Goal: Task Accomplishment & Management: Complete application form

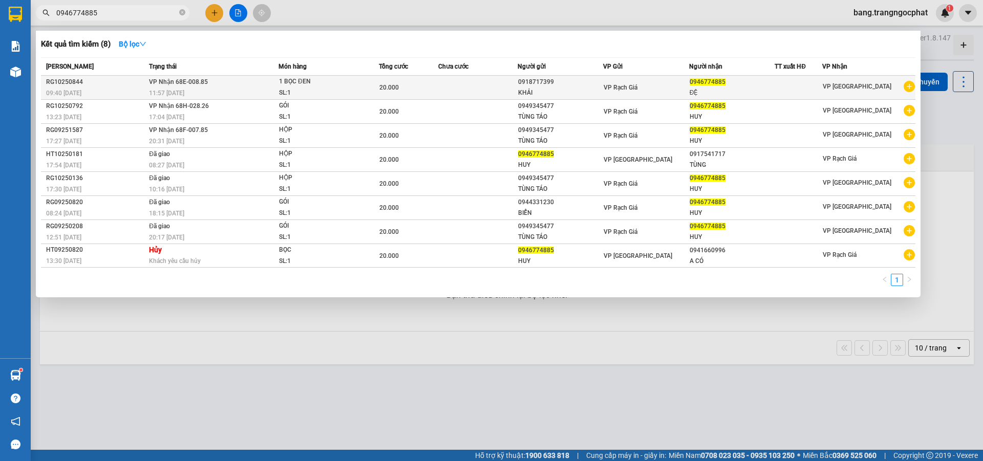
type input "0946774885"
click at [642, 85] on div "VP Rạch Giá" at bounding box center [646, 87] width 85 height 11
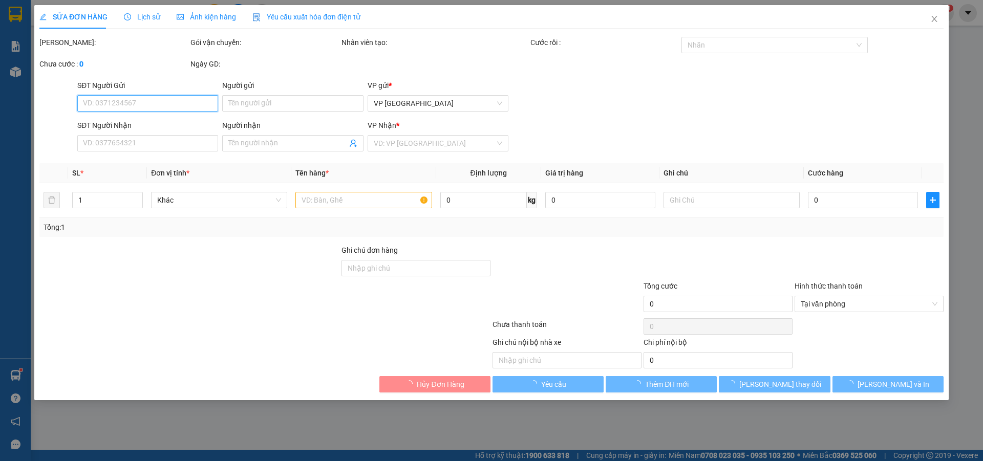
type input "0918717399"
type input "KHẢI"
type input "0946774885"
type input "ĐỆ"
type input "20.000"
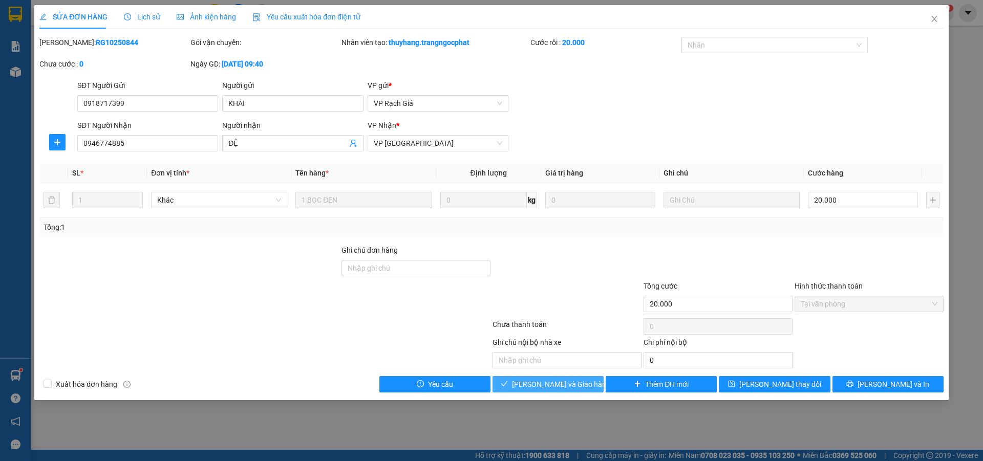
click at [560, 385] on span "Lưu và Giao hàng" at bounding box center [561, 384] width 98 height 11
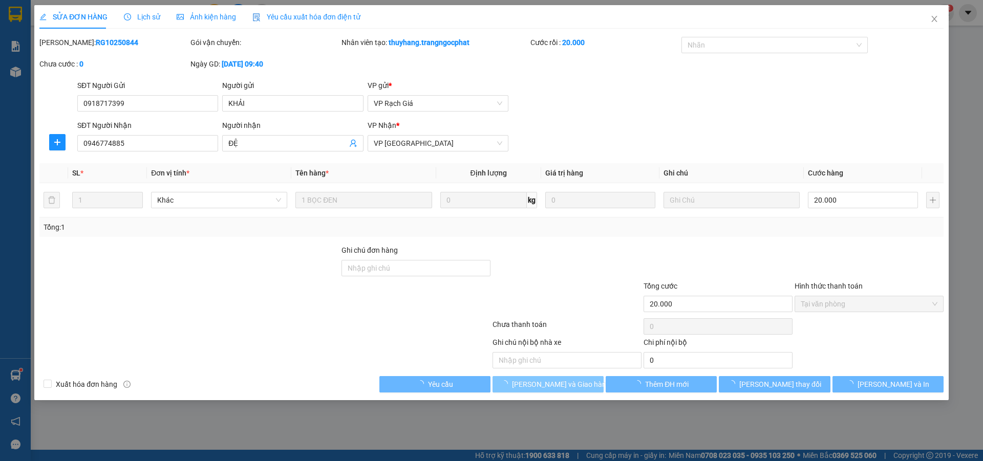
click at [560, 385] on span "Lưu và Giao hàng" at bounding box center [561, 384] width 98 height 11
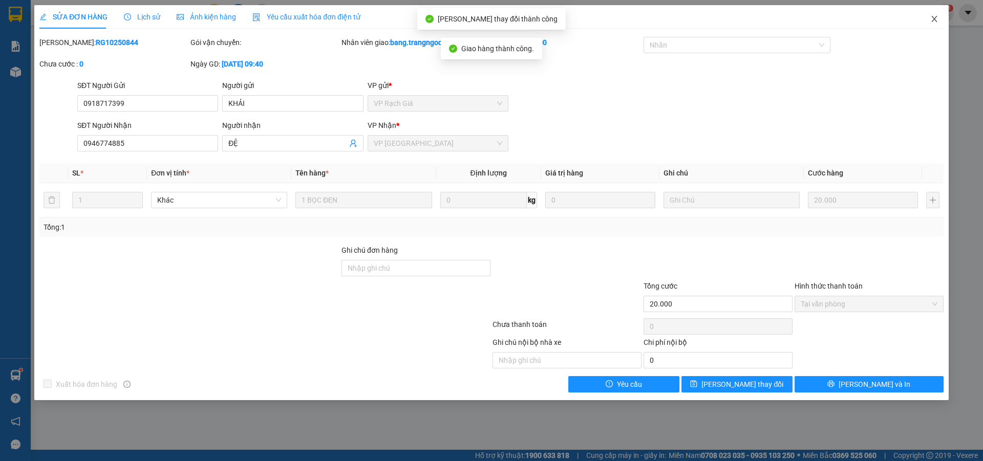
click at [930, 26] on span "Close" at bounding box center [934, 19] width 29 height 29
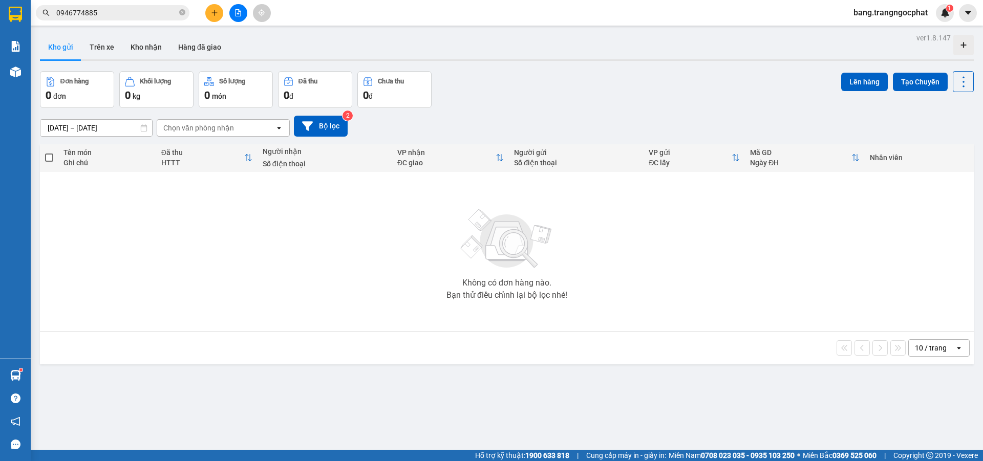
click at [162, 18] on input "0946774885" at bounding box center [116, 12] width 121 height 11
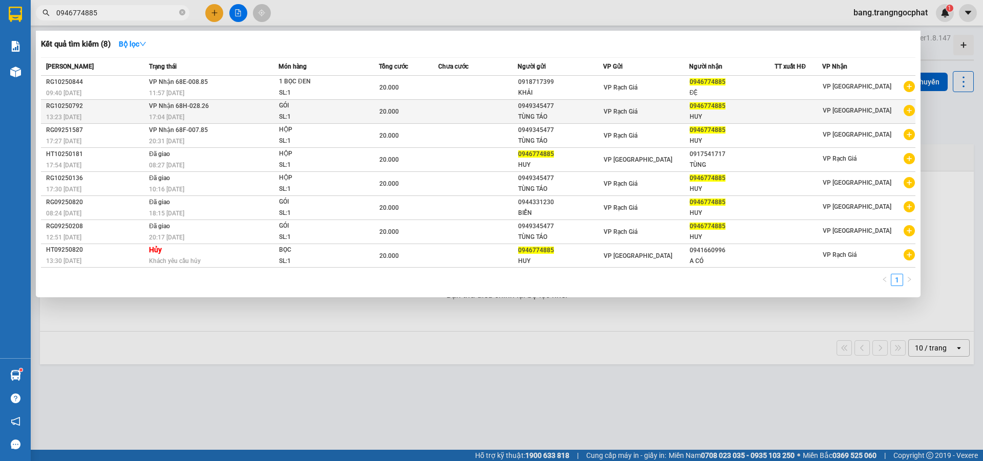
click at [347, 102] on div "GÓI" at bounding box center [317, 105] width 77 height 11
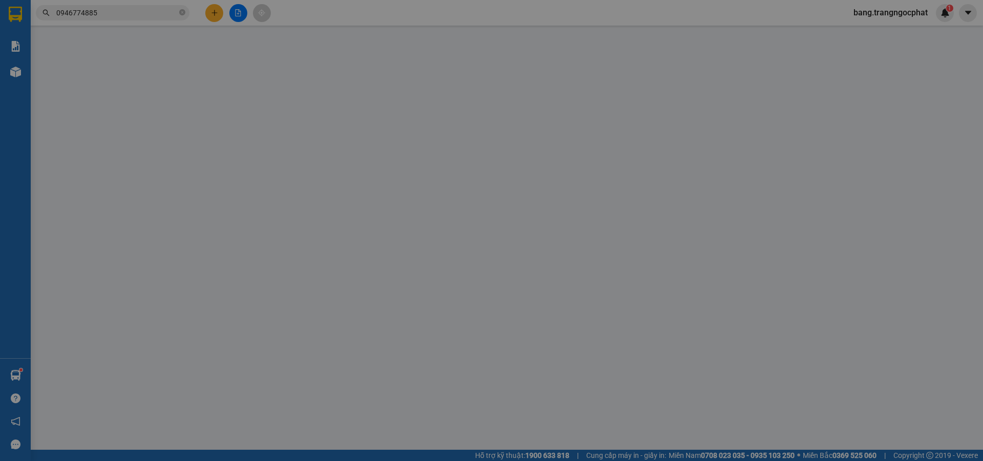
type input "0949345477"
type input "TÙNG TÁO"
type input "0946774885"
type input "HUY"
type input "20.000"
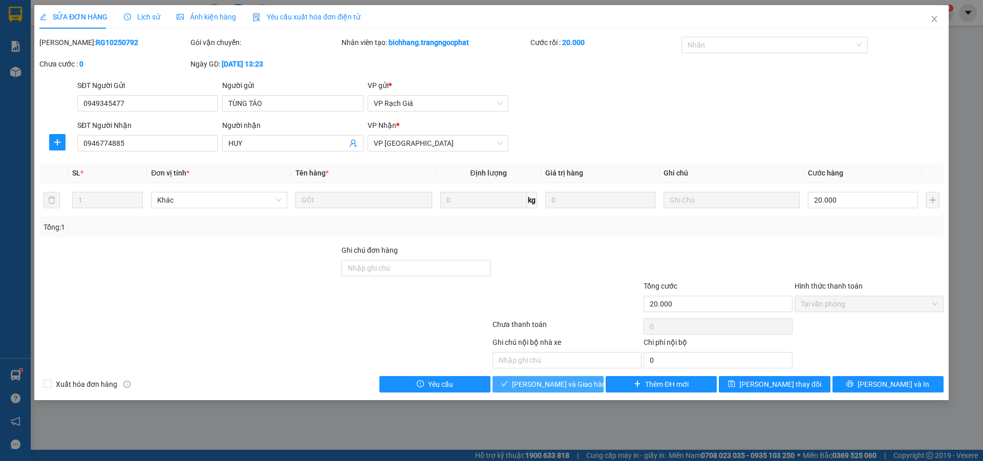
click at [546, 383] on span "Lưu và Giao hàng" at bounding box center [561, 384] width 98 height 11
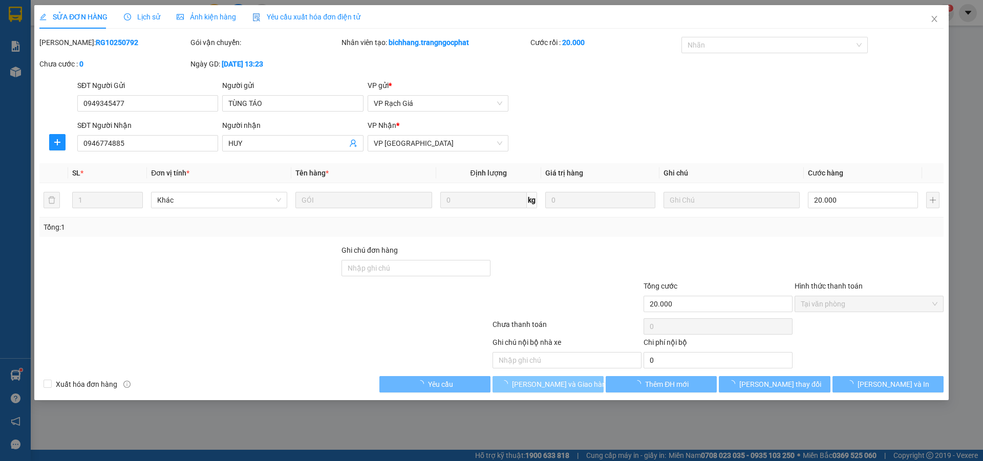
click at [546, 383] on span "Lưu và Giao hàng" at bounding box center [561, 384] width 98 height 11
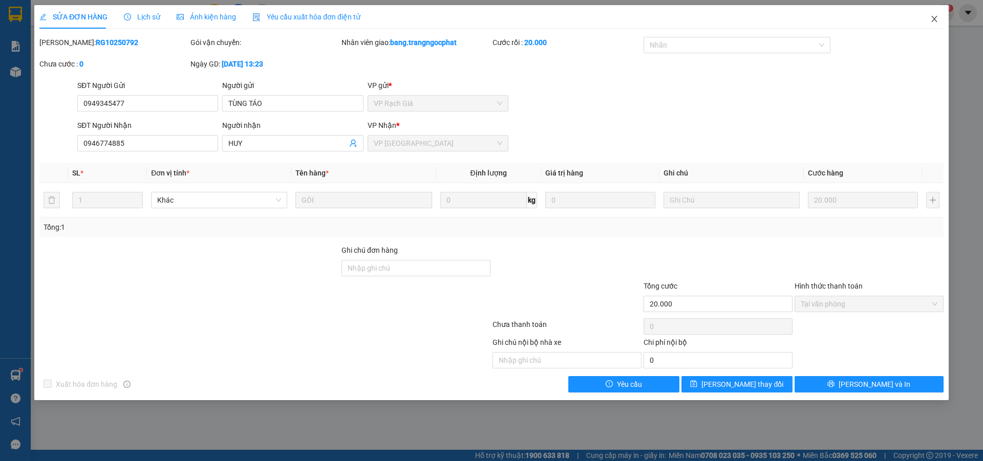
click at [933, 22] on icon "close" at bounding box center [935, 19] width 8 height 8
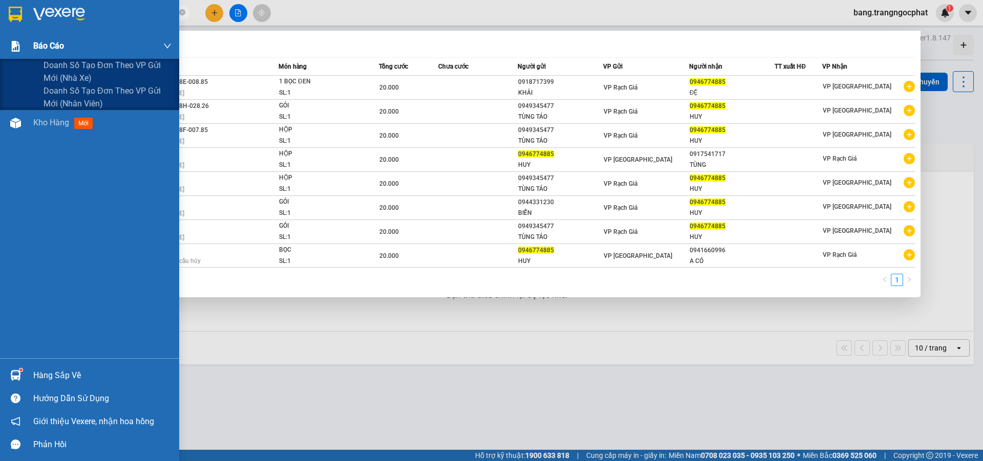
drag, startPoint x: 128, startPoint y: 11, endPoint x: 2, endPoint y: 49, distance: 131.9
click at [0, 49] on section "Kết quả tìm kiếm ( 8 ) Bộ lọc Mã ĐH Trạng thái Món hàng Tổng cước Chưa cước Ngư…" at bounding box center [491, 230] width 983 height 461
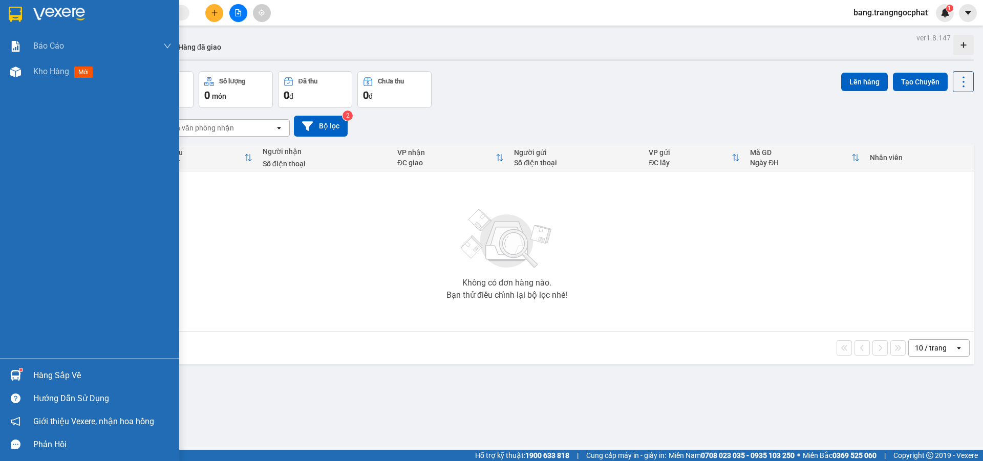
click at [55, 376] on div "Hàng sắp về" at bounding box center [102, 375] width 138 height 15
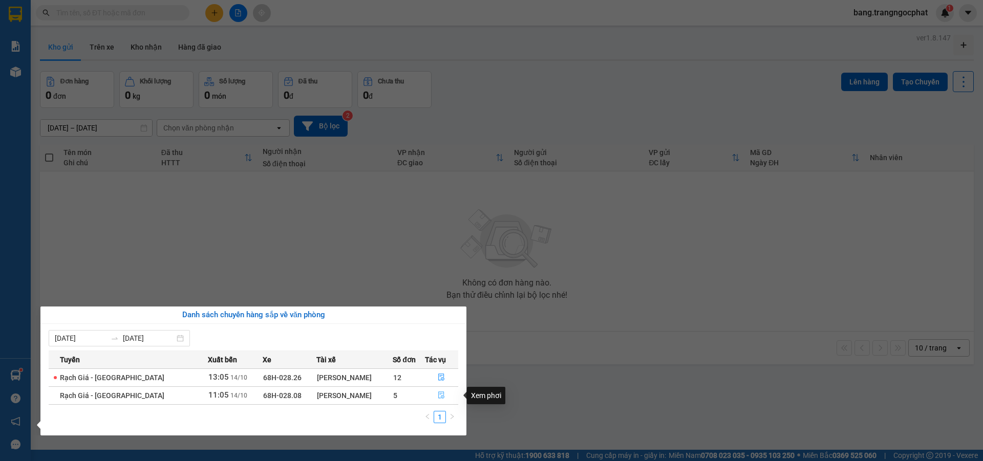
click at [438, 399] on span "file-done" at bounding box center [441, 396] width 7 height 8
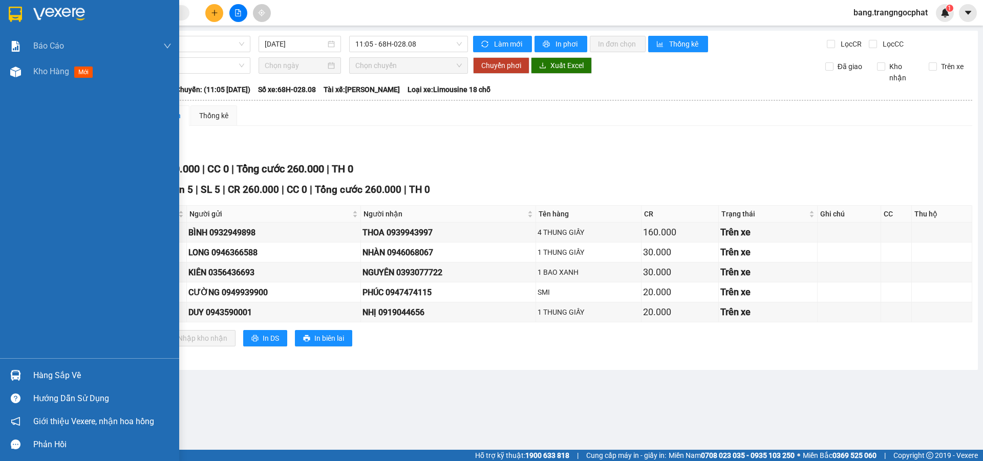
drag, startPoint x: 0, startPoint y: 131, endPoint x: 2, endPoint y: 144, distance: 13.0
click at [1, 141] on div "Báo cáo Doanh số tạo đơn theo VP gửi mới (nhà xe) Doanh số tạo đơn theo VP gửi …" at bounding box center [89, 195] width 179 height 325
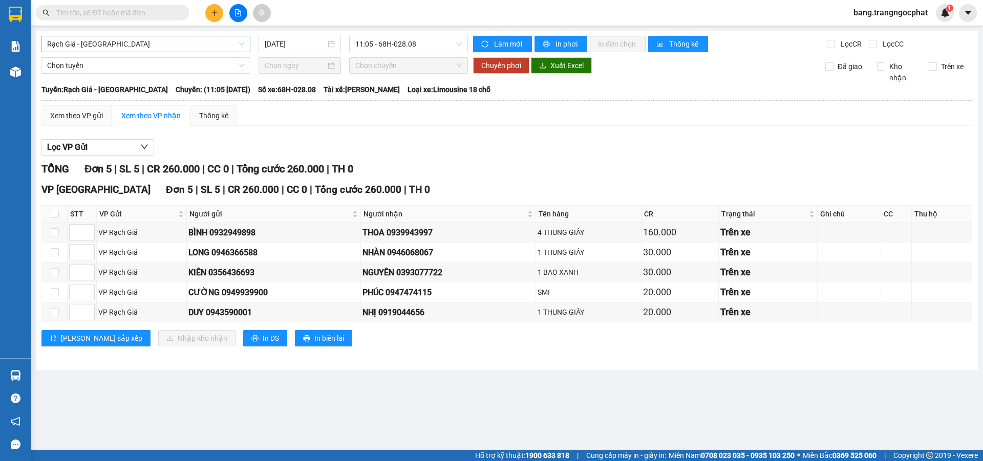
drag, startPoint x: 706, startPoint y: 143, endPoint x: 213, endPoint y: 42, distance: 503.4
click at [700, 144] on div "Lọc VP Gửi" at bounding box center [506, 147] width 931 height 17
click at [89, 8] on input "text" at bounding box center [116, 12] width 121 height 11
type input "0"
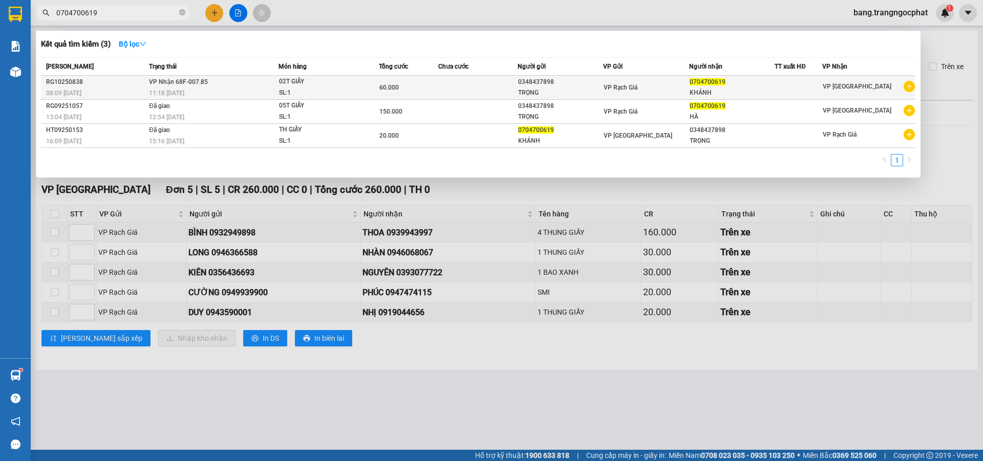
type input "0704700619"
click at [412, 86] on div "60.000" at bounding box center [408, 87] width 58 height 11
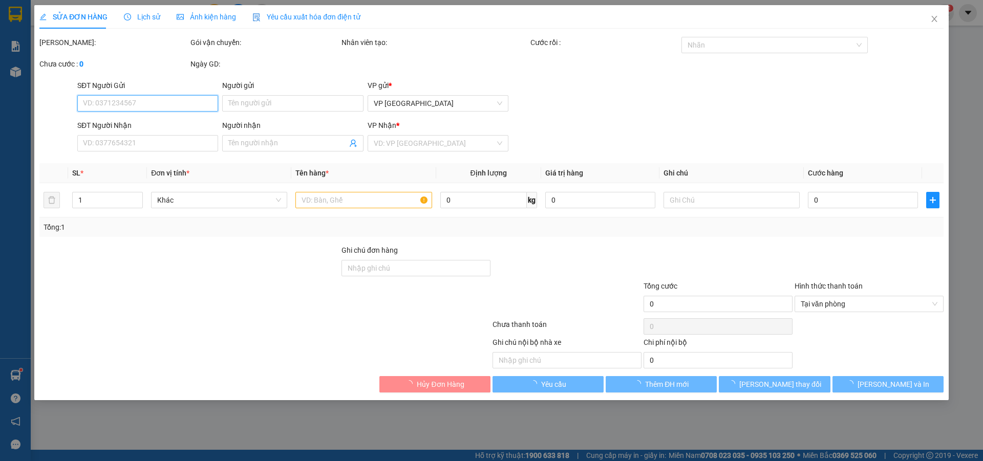
type input "0348437898"
type input "TRỌNG"
type input "0704700619"
type input "KHÁNH"
type input "60.000"
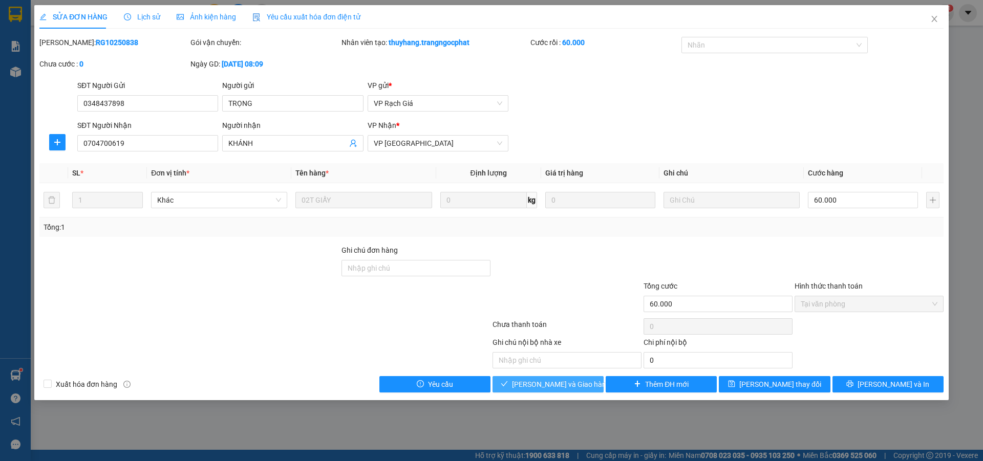
click at [543, 382] on span "Lưu và Giao hàng" at bounding box center [561, 384] width 98 height 11
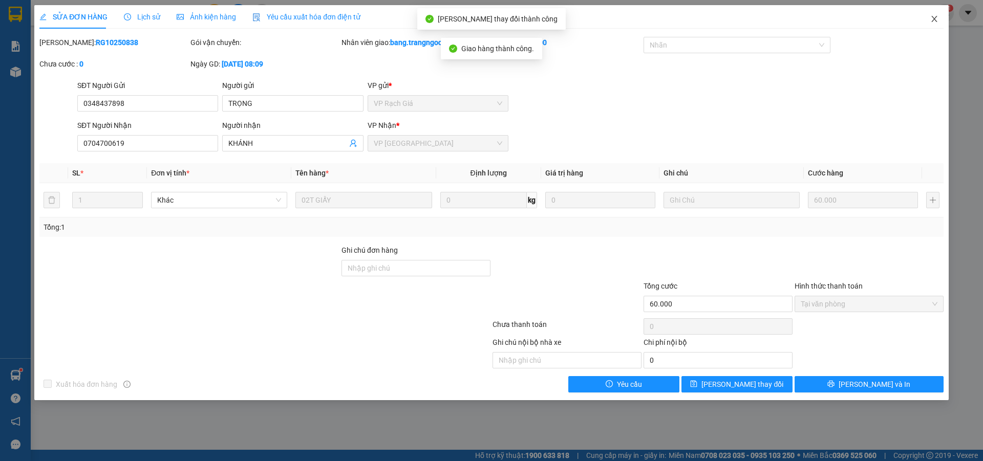
click at [938, 16] on icon "close" at bounding box center [935, 19] width 8 height 8
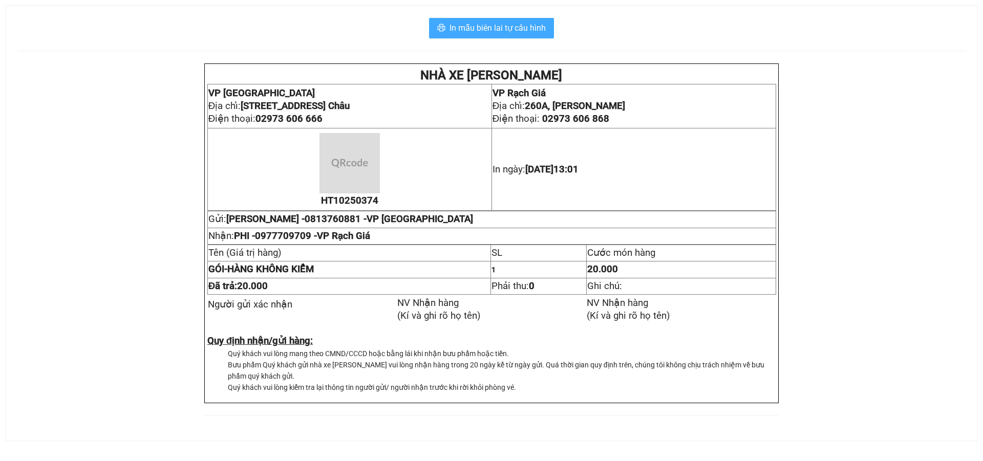
click at [521, 32] on span "In mẫu biên lai tự cấu hình" at bounding box center [498, 28] width 96 height 13
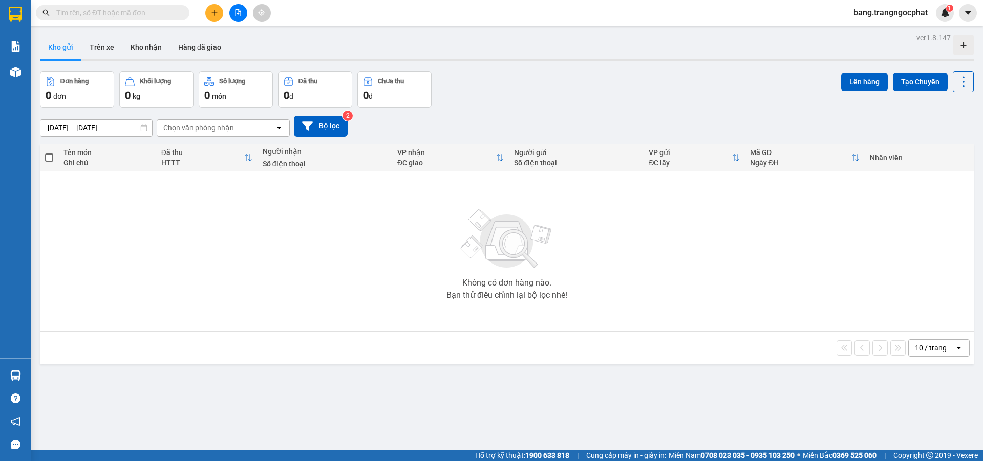
click at [89, 17] on input "text" at bounding box center [116, 12] width 121 height 11
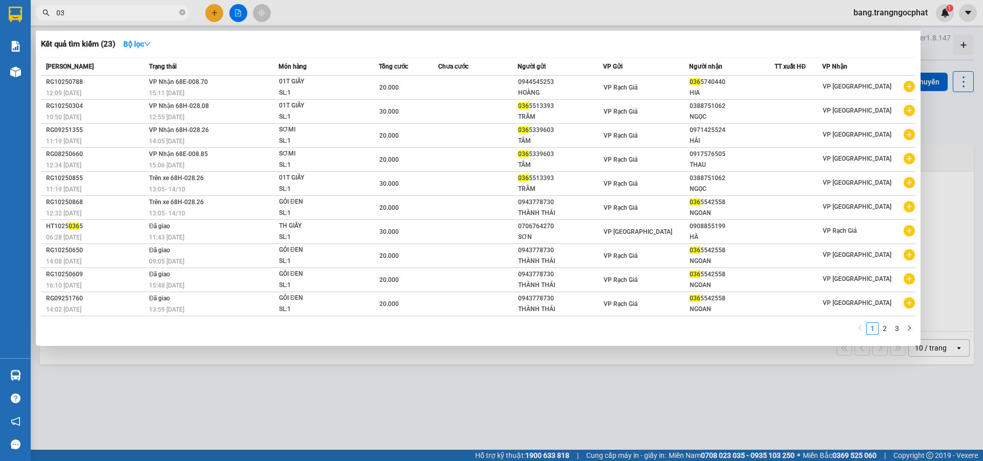
type input "0"
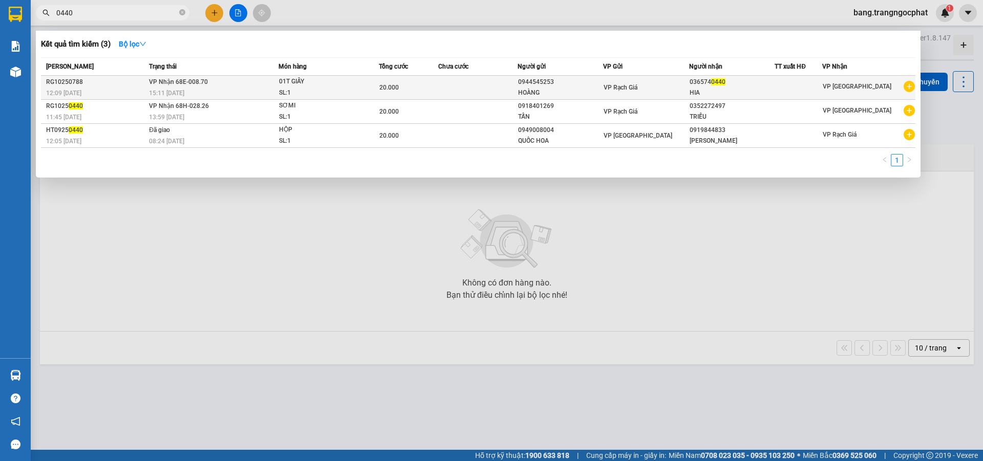
type input "0440"
click at [722, 92] on div "HIA" at bounding box center [732, 93] width 85 height 11
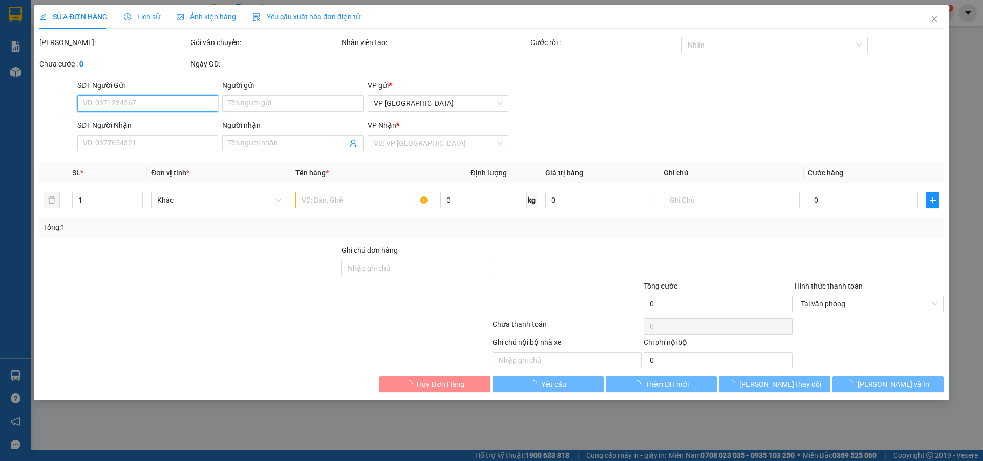
type input "0944545253"
type input "HOÀNG"
type input "0365740440"
type input "HIA"
type input "20.000"
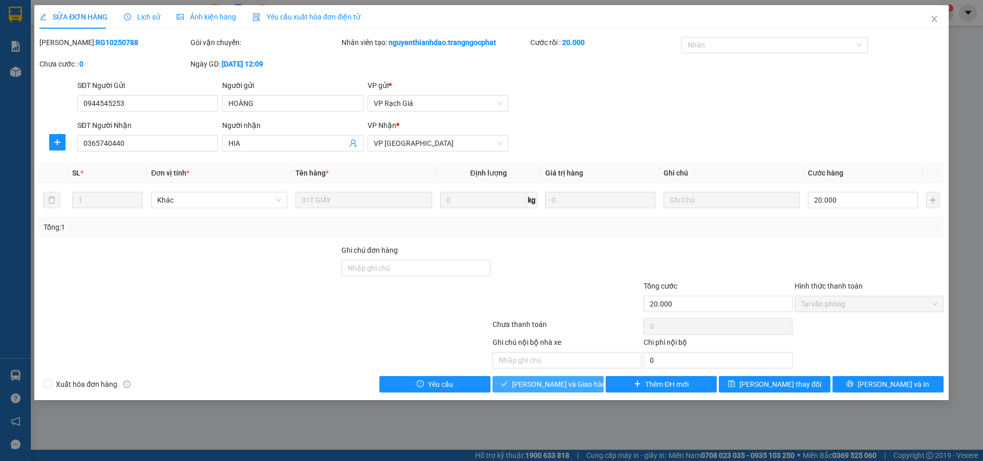
click at [557, 388] on span "Lưu và Giao hàng" at bounding box center [561, 384] width 98 height 11
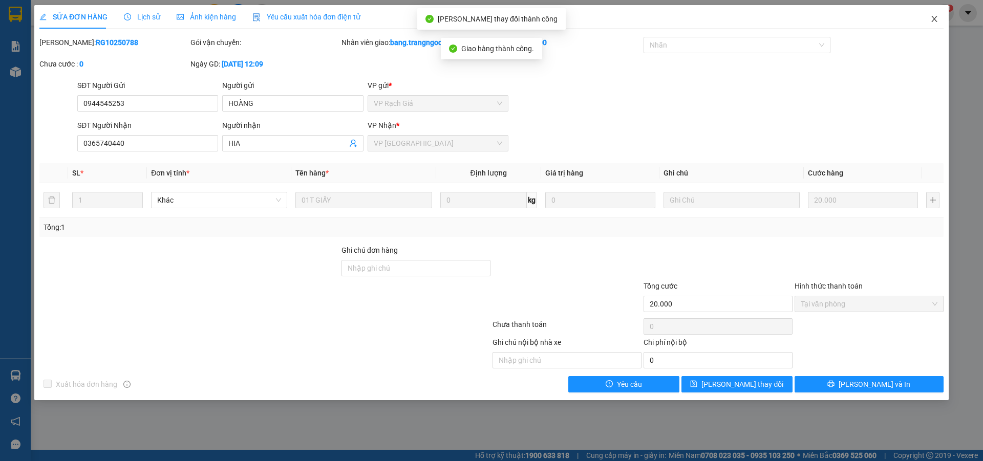
click at [939, 25] on span "Close" at bounding box center [934, 19] width 29 height 29
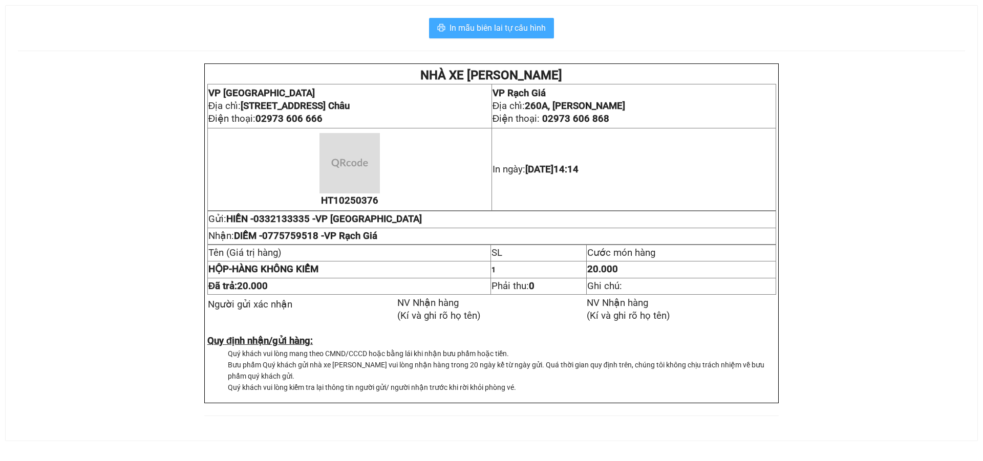
click at [529, 30] on span "In mẫu biên lai tự cấu hình" at bounding box center [498, 28] width 96 height 13
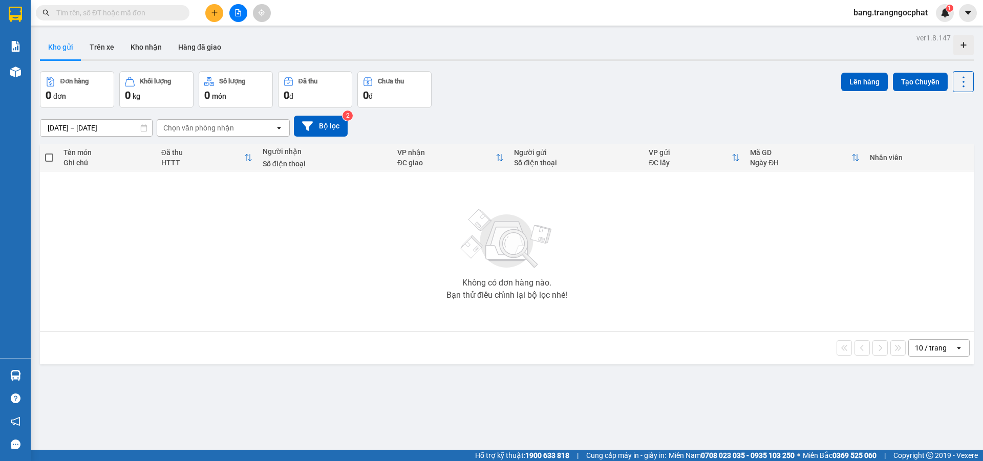
drag, startPoint x: 378, startPoint y: 238, endPoint x: 360, endPoint y: 262, distance: 30.3
click at [378, 238] on div "Không có đơn hàng nào. Bạn thử điều chỉnh lại bộ lọc nhé!" at bounding box center [507, 252] width 924 height 154
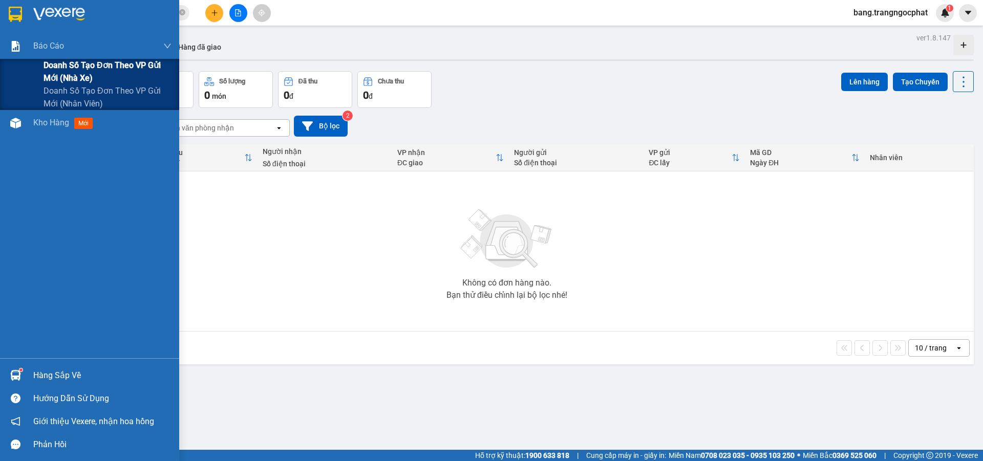
click at [78, 72] on span "Doanh số tạo đơn theo VP gửi mới (nhà xe)" at bounding box center [108, 72] width 128 height 26
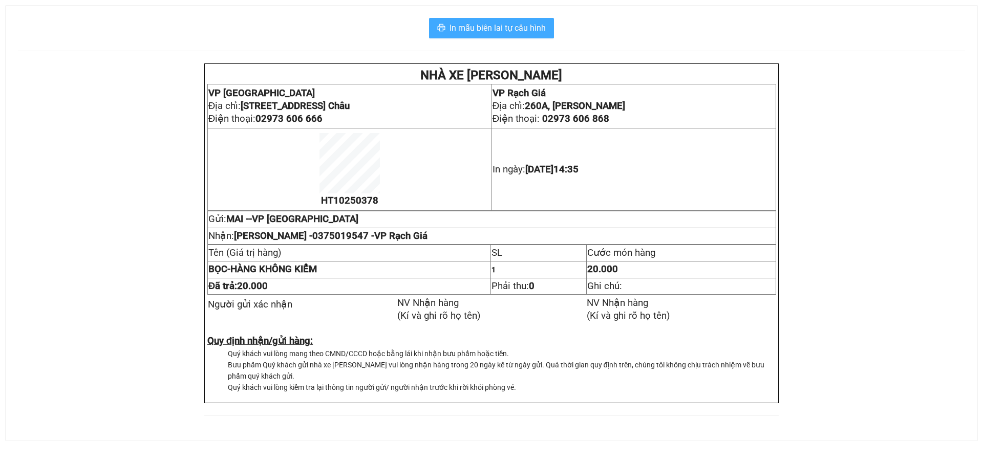
click at [524, 29] on span "In mẫu biên lai tự cấu hình" at bounding box center [498, 28] width 96 height 13
click at [916, 92] on div "NHÀ XE [PERSON_NAME] VP [GEOGRAPHIC_DATA] chỉ: [STREET_ADDRESS] Châu Điện thoại…" at bounding box center [491, 246] width 947 height 365
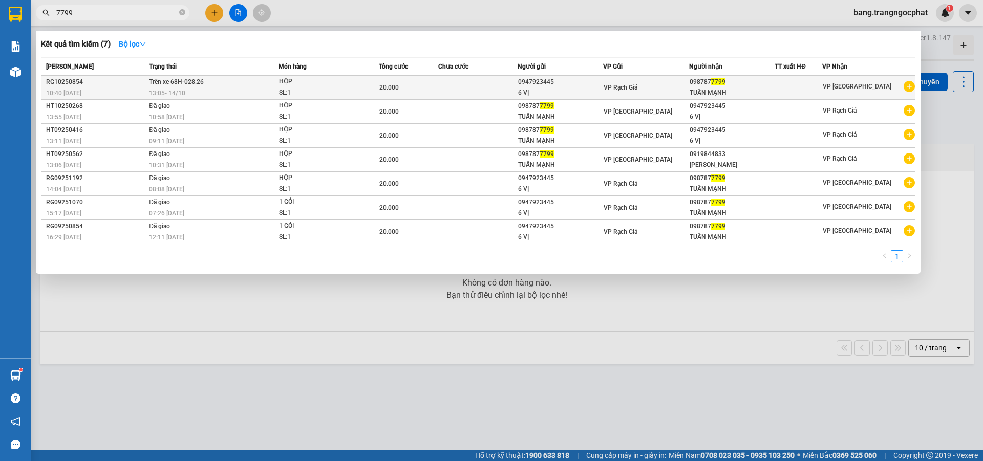
type input "7799"
click at [301, 87] on div "HỘP" at bounding box center [317, 81] width 77 height 11
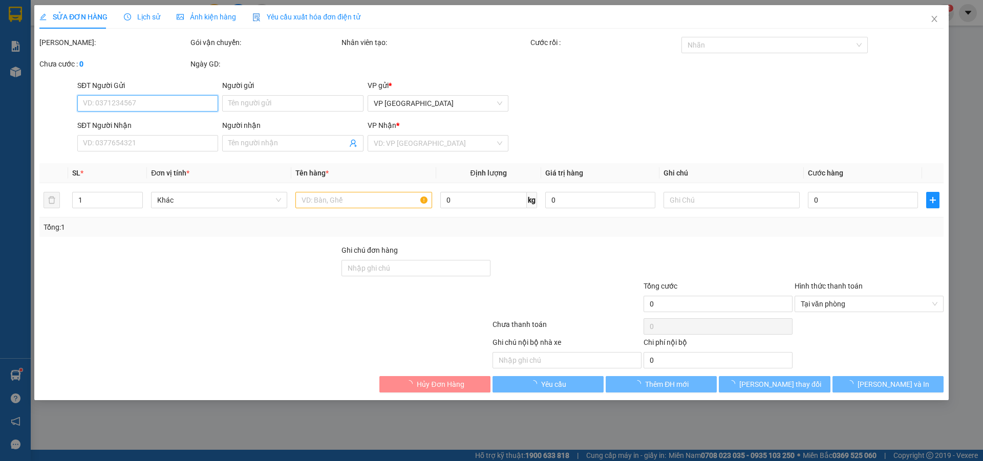
type input "0947923445"
type input "6 VỊ"
type input "0987877799"
type input "TUẤN MẠNH"
type input "20.000"
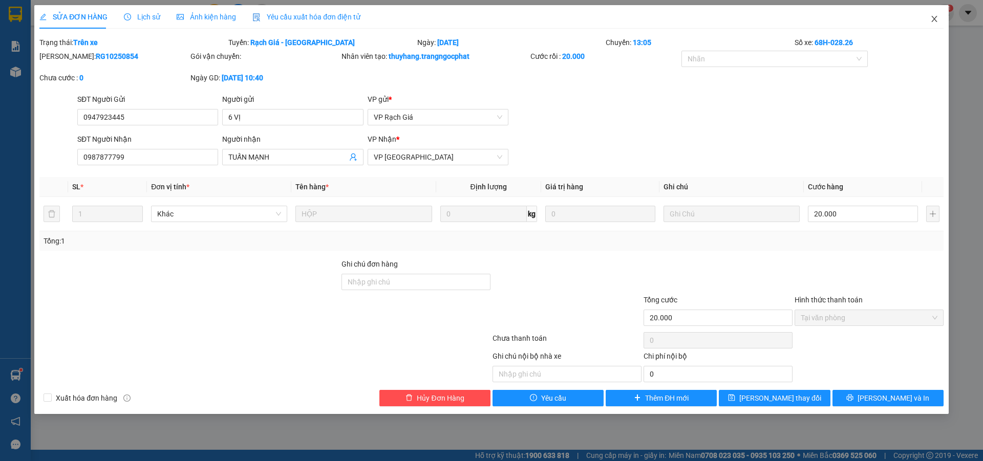
click at [938, 13] on span "Close" at bounding box center [934, 19] width 29 height 29
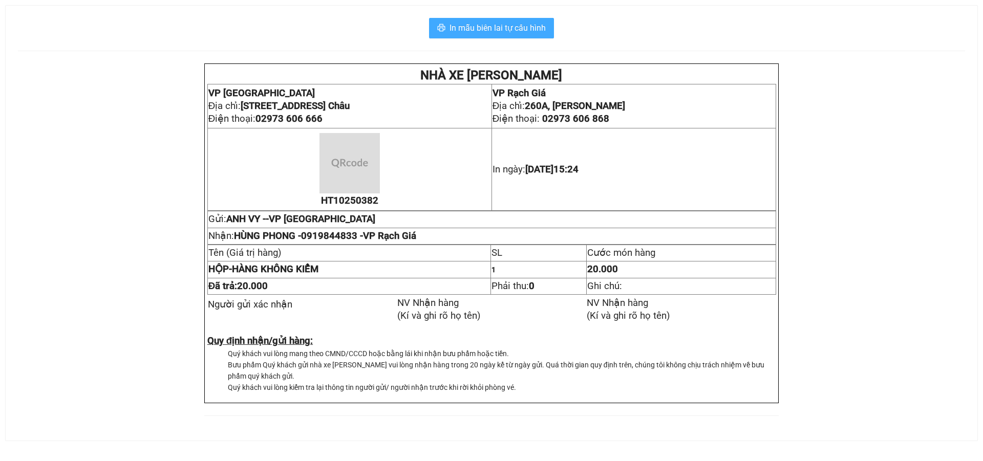
click at [520, 26] on span "In mẫu biên lai tự cấu hình" at bounding box center [498, 28] width 96 height 13
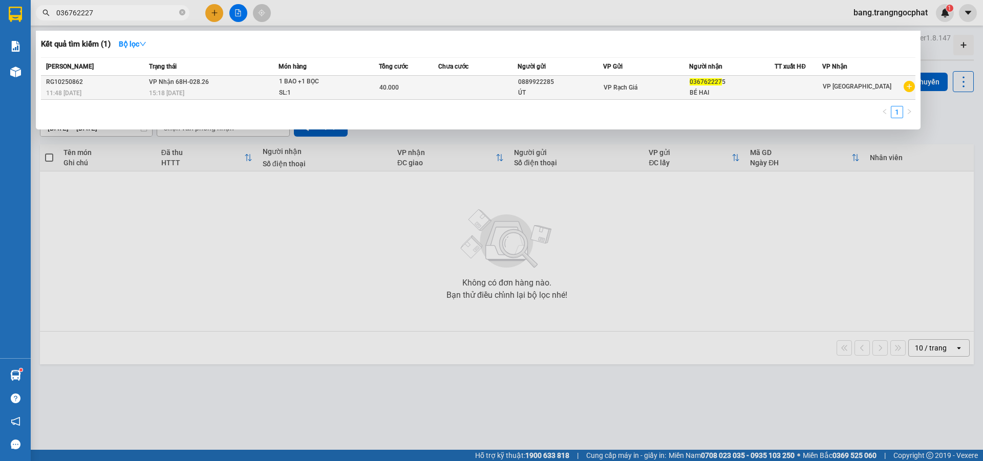
type input "036762227"
click at [730, 86] on div "036762227 5" at bounding box center [732, 82] width 85 height 11
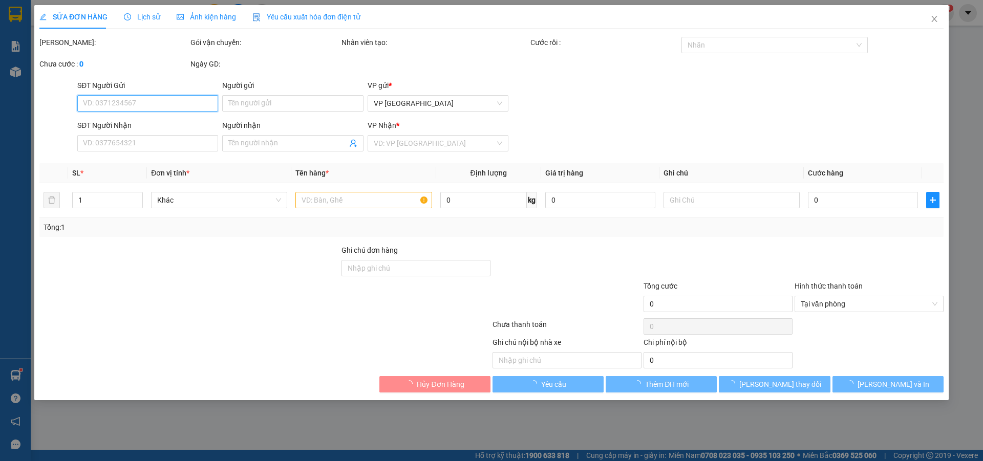
type input "0889922285"
type input "ÚT"
type input "0367622275"
type input "BÉ HAI"
type input "40.000"
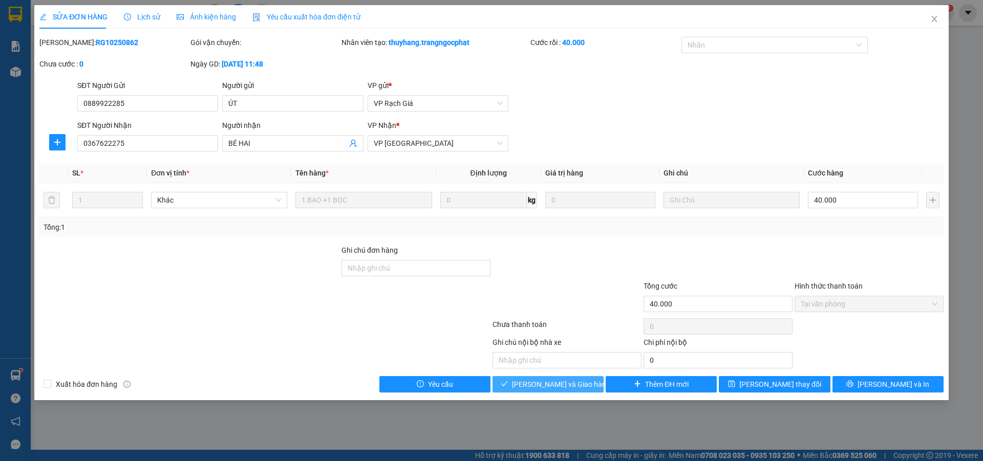
click at [560, 391] on button "[PERSON_NAME] và Giao hàng" at bounding box center [548, 384] width 111 height 16
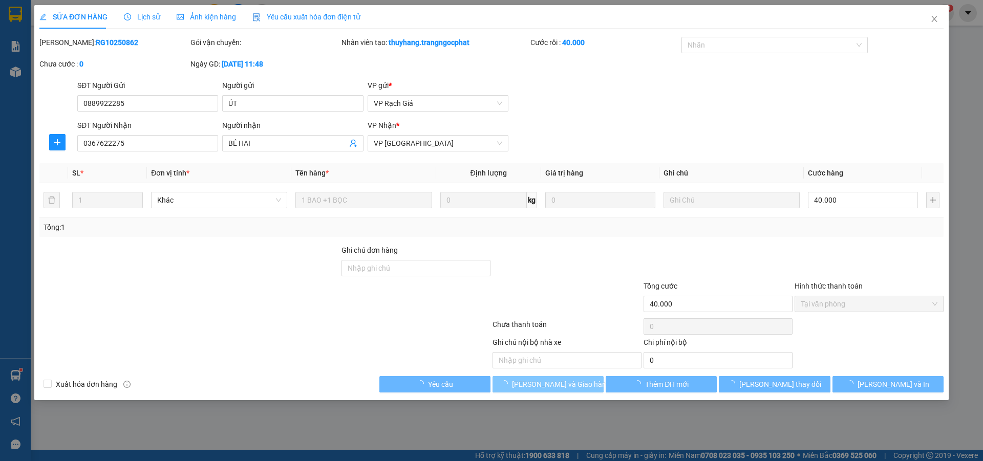
click at [560, 391] on button "Lưu và Giao hàng" at bounding box center [548, 384] width 111 height 16
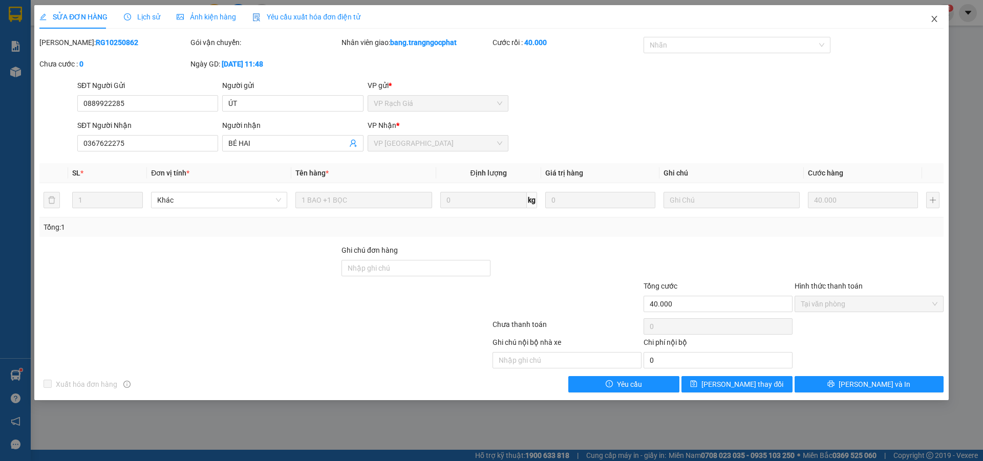
click at [937, 24] on span "Close" at bounding box center [934, 19] width 29 height 29
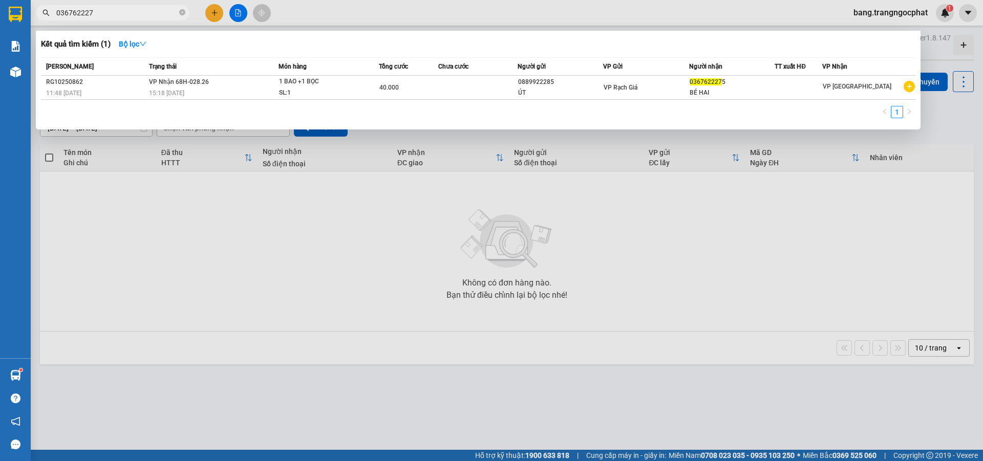
drag, startPoint x: 131, startPoint y: 6, endPoint x: 0, endPoint y: 138, distance: 186.1
click at [0, 117] on section "Kết quả tìm kiếm ( 1 ) Bộ lọc Mã ĐH Trạng thái Món hàng Tổng cước Chưa cước Ngư…" at bounding box center [491, 230] width 983 height 461
drag, startPoint x: 104, startPoint y: 13, endPoint x: 0, endPoint y: 168, distance: 187.2
click at [0, 156] on section "Kết quả tìm kiếm ( 1 ) Bộ lọc Mã ĐH Trạng thái Món hàng Tổng cước Chưa cước Ngư…" at bounding box center [491, 230] width 983 height 461
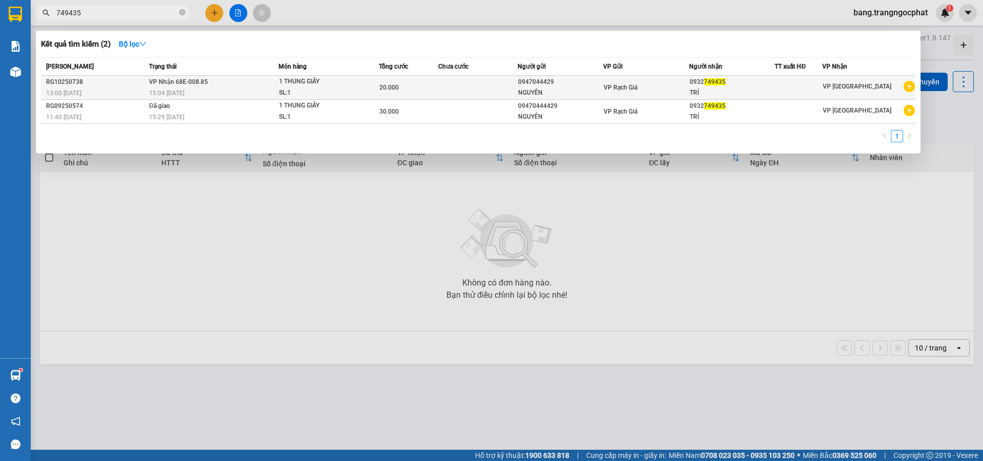
type input "749435"
click at [720, 83] on span "749435" at bounding box center [715, 81] width 22 height 7
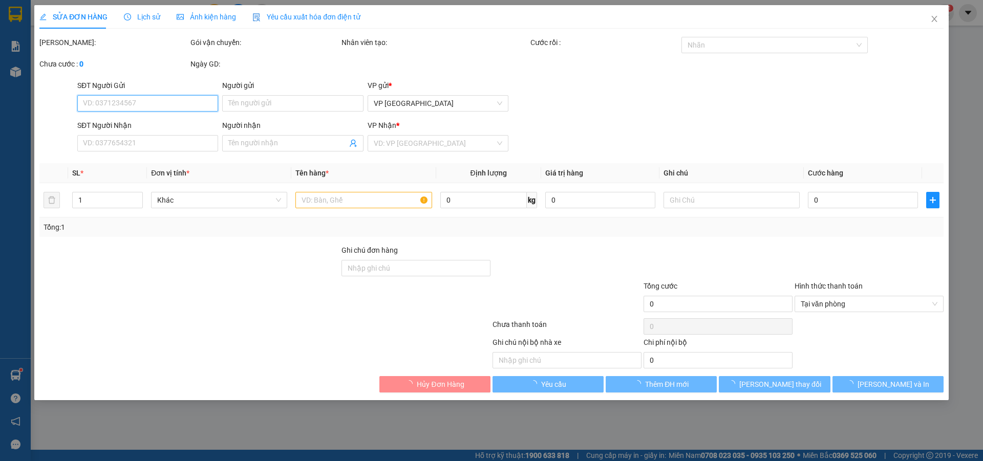
type input "0947044429"
type input "NGUYÊN"
type input "0932749435"
type input "TRÍ"
type input "20.000"
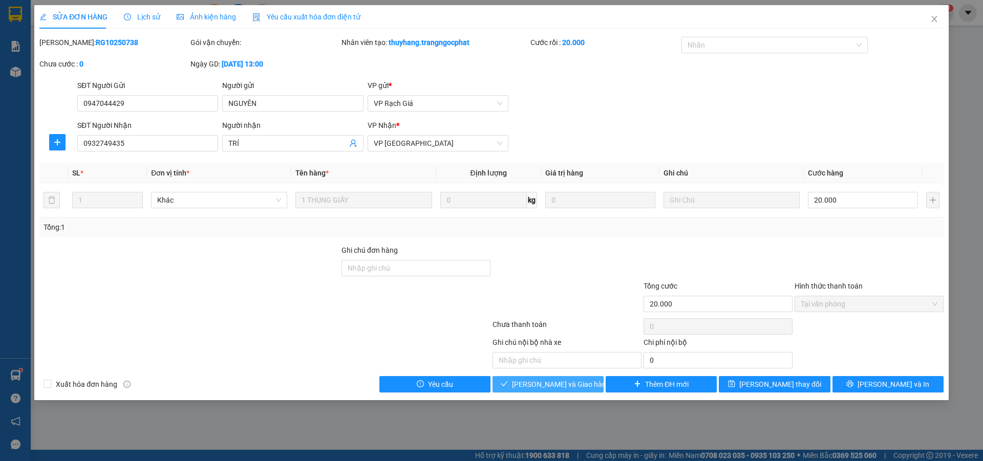
click at [579, 387] on span "Lưu và Giao hàng" at bounding box center [561, 384] width 98 height 11
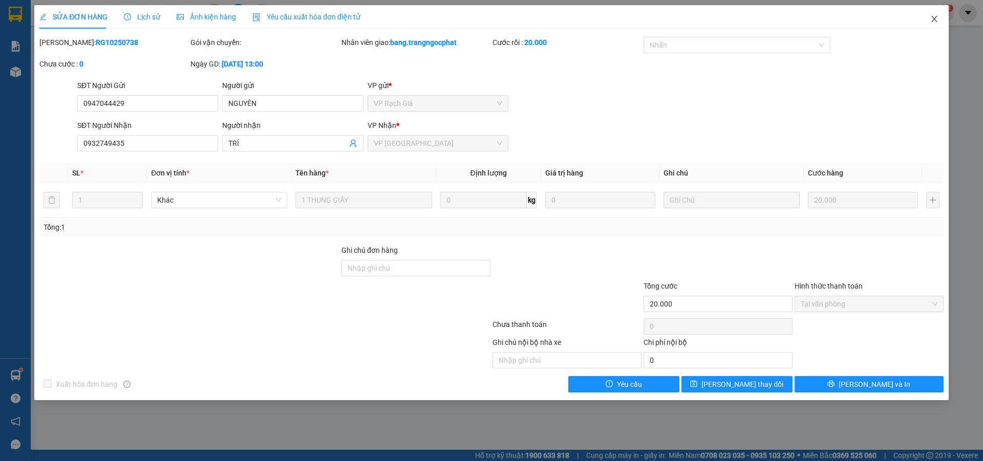
click at [928, 24] on span "Close" at bounding box center [934, 19] width 29 height 29
